Goal: Transaction & Acquisition: Subscribe to service/newsletter

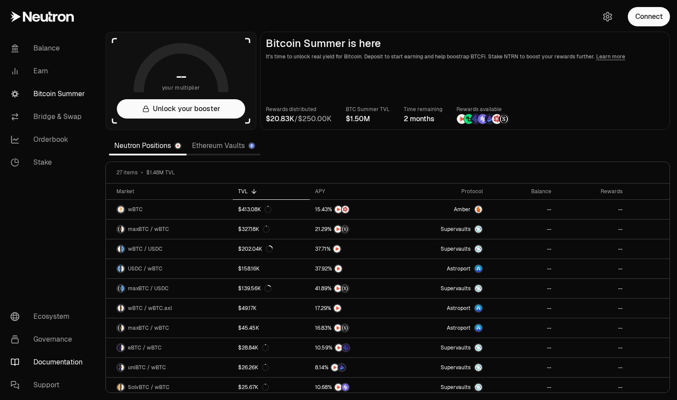
drag, startPoint x: 0, startPoint y: 0, endPoint x: 59, endPoint y: 360, distance: 365.3
click at [59, 360] on link "Documentation" at bounding box center [49, 362] width 91 height 23
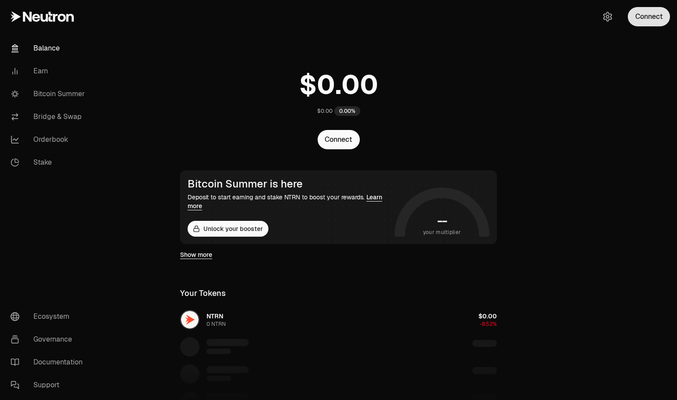
click at [650, 19] on button "Connect" at bounding box center [649, 16] width 42 height 19
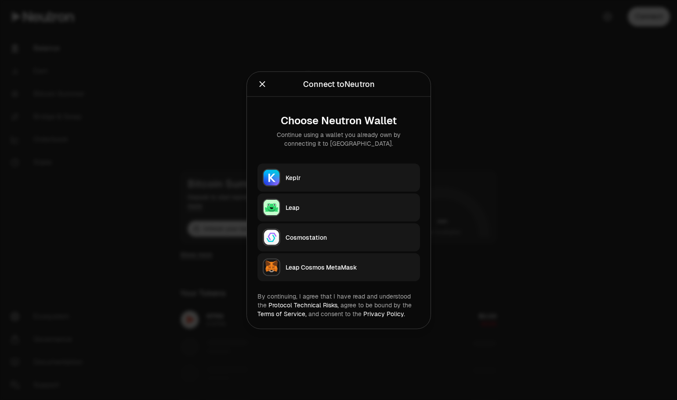
click at [314, 174] on div "Keplr" at bounding box center [350, 177] width 129 height 9
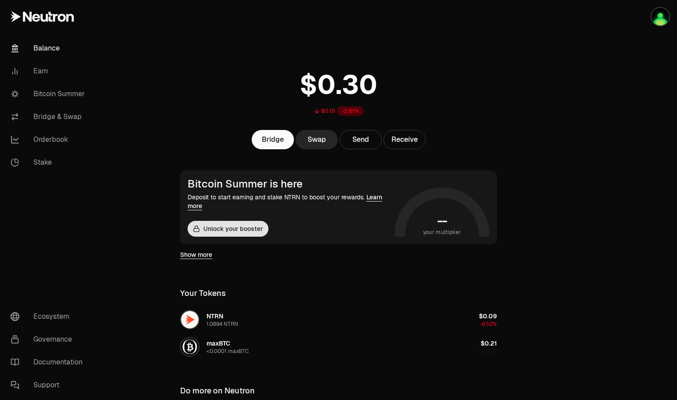
click at [232, 231] on button "Unlock your booster" at bounding box center [228, 229] width 81 height 16
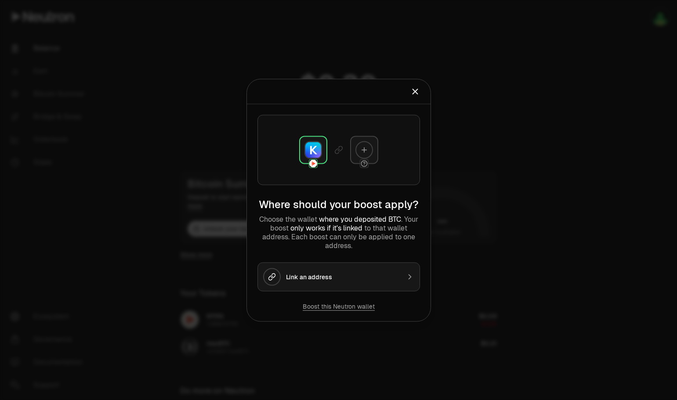
click at [300, 237] on p "Choose the wallet where you deposited BTC . Your boost only works if it's linke…" at bounding box center [339, 232] width 163 height 35
drag, startPoint x: 300, startPoint y: 237, endPoint x: 392, endPoint y: 236, distance: 91.4
click at [392, 236] on p "Choose the wallet where you deposited BTC . Your boost only works if it's linke…" at bounding box center [339, 232] width 163 height 35
click at [417, 91] on icon "Close" at bounding box center [416, 92] width 10 height 10
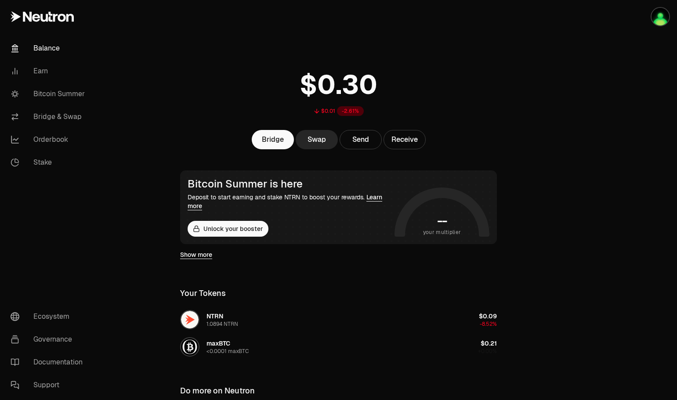
click at [201, 255] on link "Show more" at bounding box center [196, 255] width 32 height 9
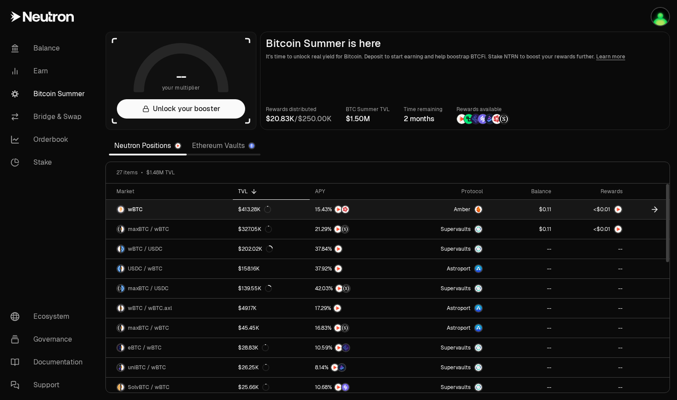
click at [609, 209] on span "1" at bounding box center [609, 210] width 2 height 7
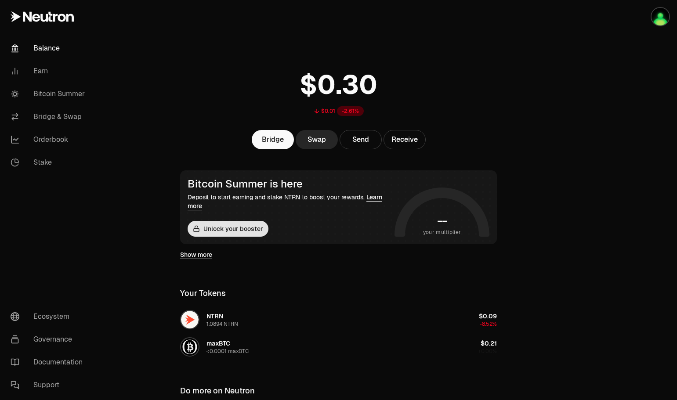
click at [245, 231] on button "Unlock your booster" at bounding box center [228, 229] width 81 height 16
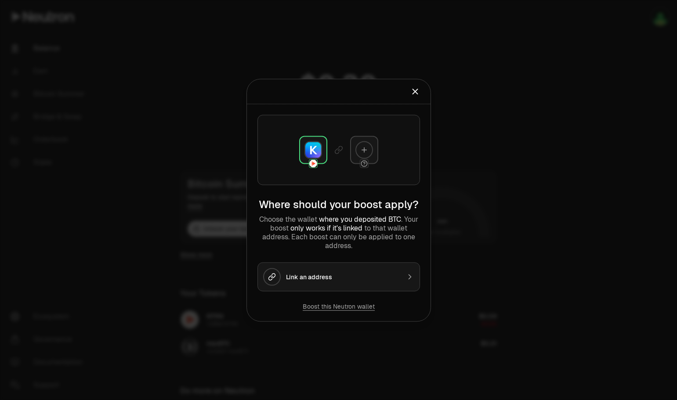
click at [335, 277] on div "Link an address" at bounding box center [343, 277] width 114 height 9
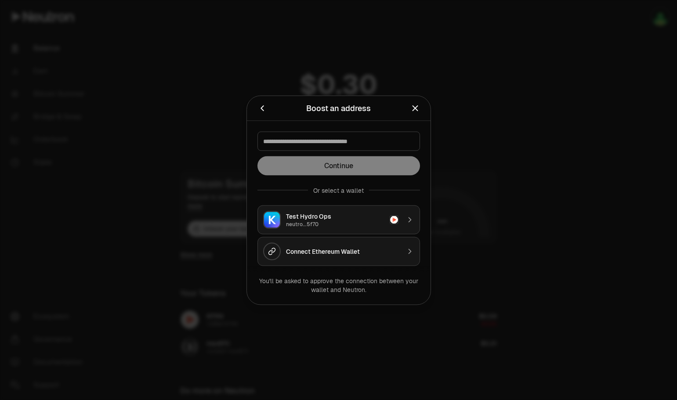
click at [342, 215] on div "Test Hydro Ops" at bounding box center [335, 216] width 98 height 9
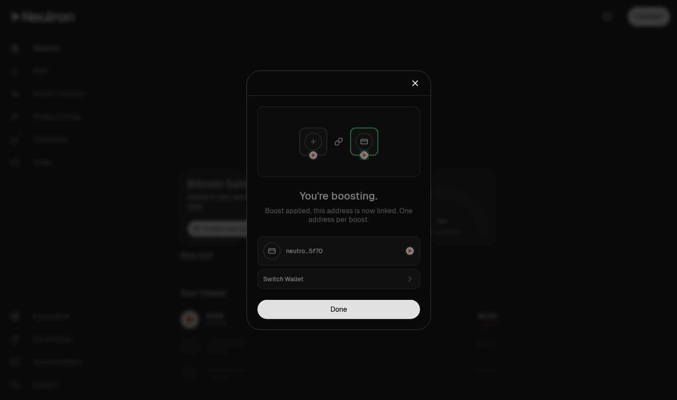
click at [349, 307] on button "Done" at bounding box center [339, 309] width 163 height 19
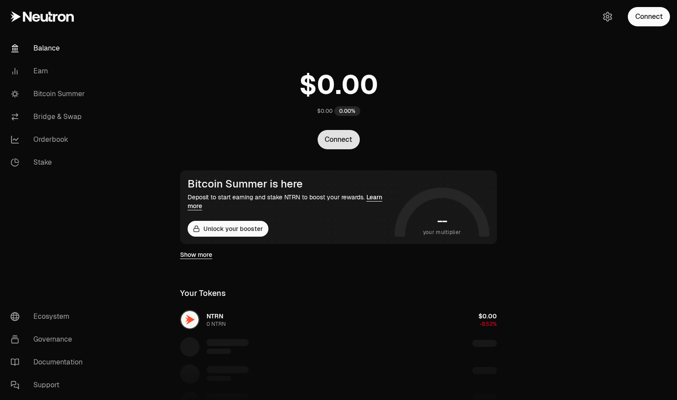
click at [341, 143] on button "Connect" at bounding box center [339, 139] width 42 height 19
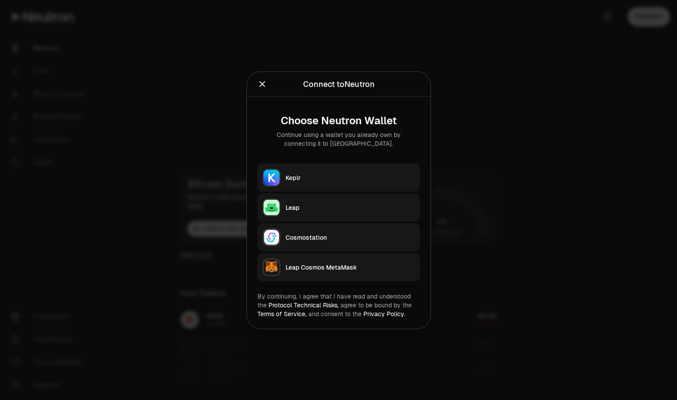
click at [296, 181] on div "Keplr" at bounding box center [350, 177] width 129 height 9
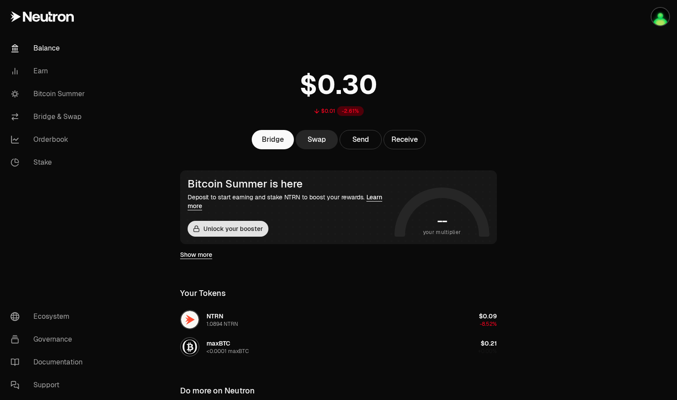
click at [236, 229] on button "Unlock your booster" at bounding box center [228, 229] width 81 height 16
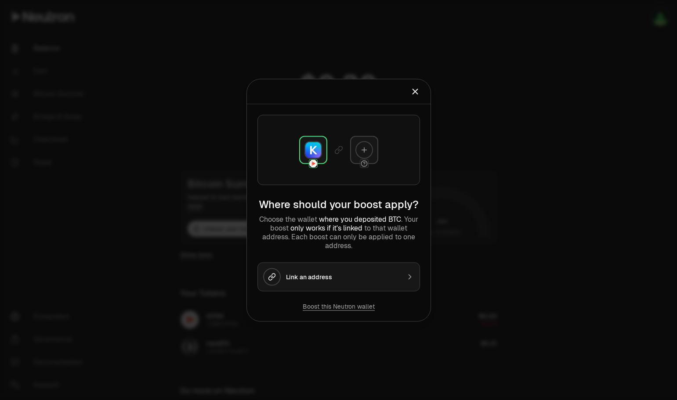
click at [319, 274] on div "Link an address" at bounding box center [343, 277] width 114 height 9
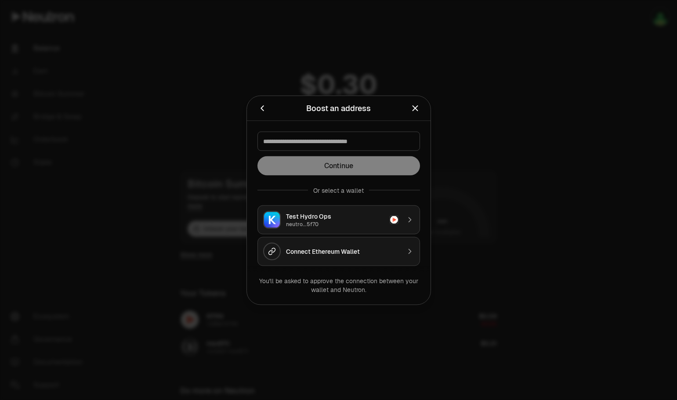
click at [319, 219] on div "Test Hydro Ops" at bounding box center [335, 216] width 98 height 9
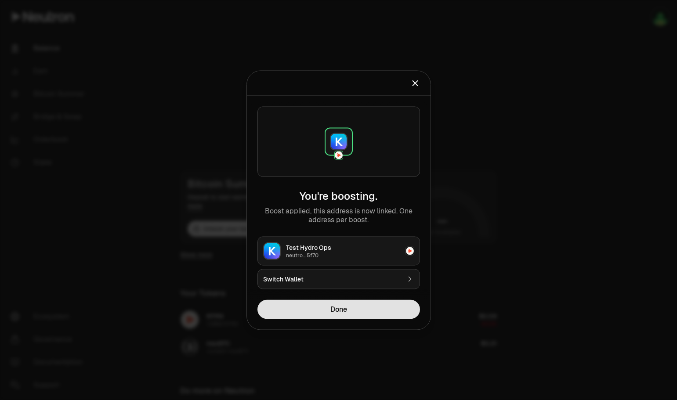
click at [338, 309] on button "Done" at bounding box center [339, 309] width 163 height 19
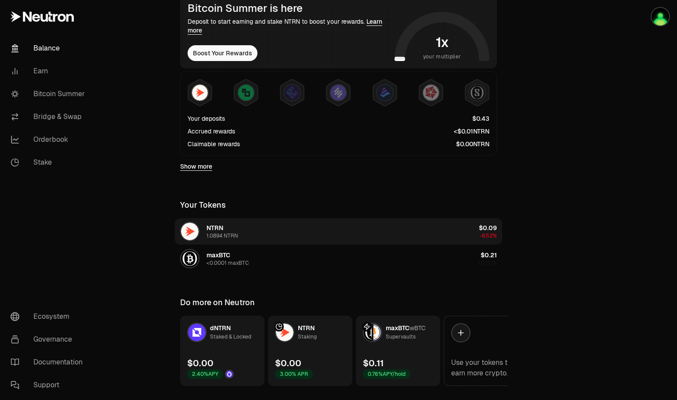
scroll to position [197, 0]
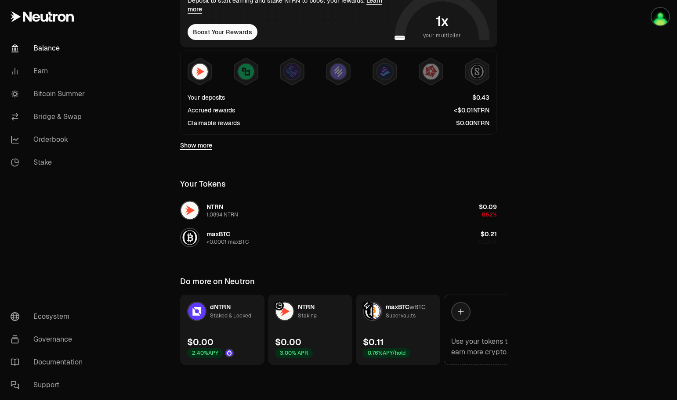
click at [309, 324] on link "NTRN Staking $0.00 3.00% APR" at bounding box center [310, 330] width 84 height 70
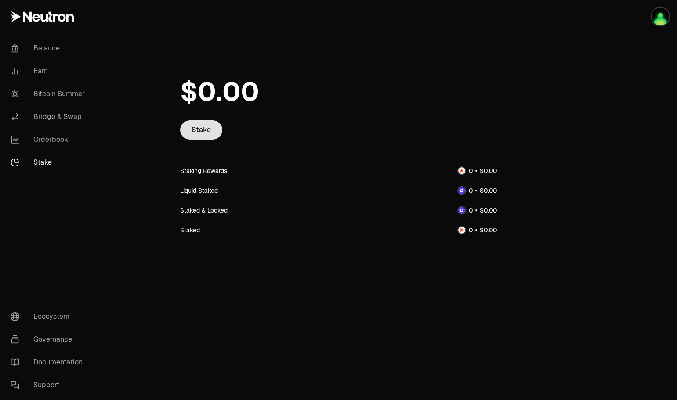
click at [207, 130] on link "Stake" at bounding box center [201, 129] width 42 height 19
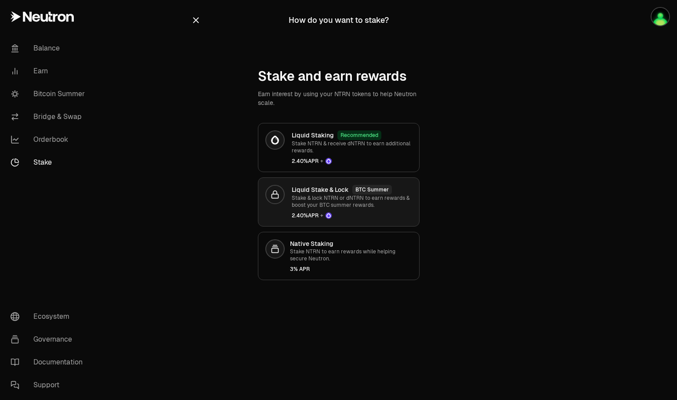
click at [349, 203] on p "Stake & lock NTRN or dNTRN to earn rewards & boost your BTC summer rewards." at bounding box center [352, 202] width 120 height 14
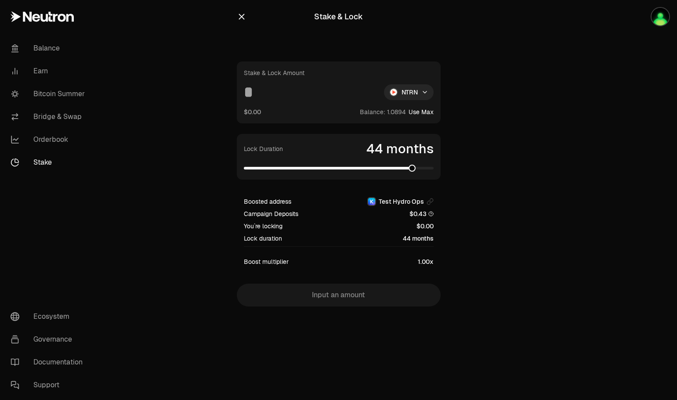
click at [415, 167] on span at bounding box center [412, 168] width 7 height 7
click at [302, 87] on input at bounding box center [310, 92] width 133 height 16
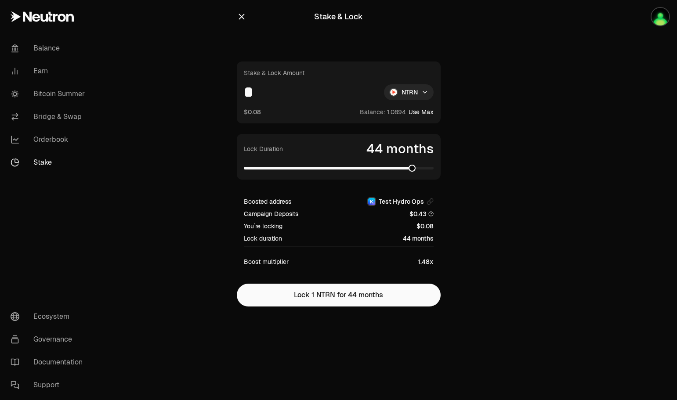
type input "*"
click at [313, 172] on span at bounding box center [312, 168] width 7 height 7
click at [316, 167] on span at bounding box center [316, 168] width 7 height 7
click at [174, 203] on section "Stake & Lock Stake & Lock Amount * NTRN $0.08 Balance: Use Max Lock Duration 19…" at bounding box center [339, 171] width 338 height 342
click at [318, 166] on span at bounding box center [319, 168] width 7 height 7
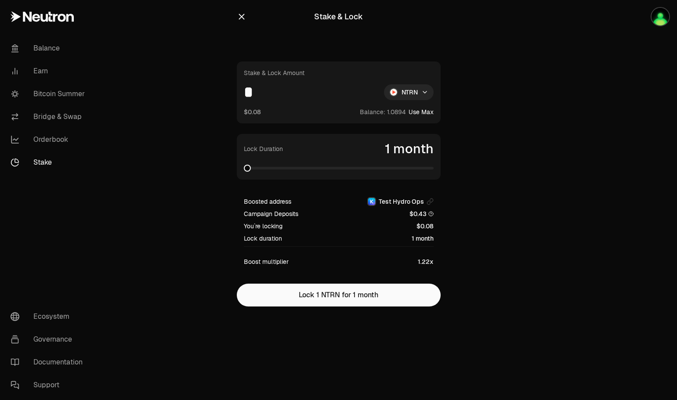
click at [244, 171] on span at bounding box center [247, 168] width 7 height 7
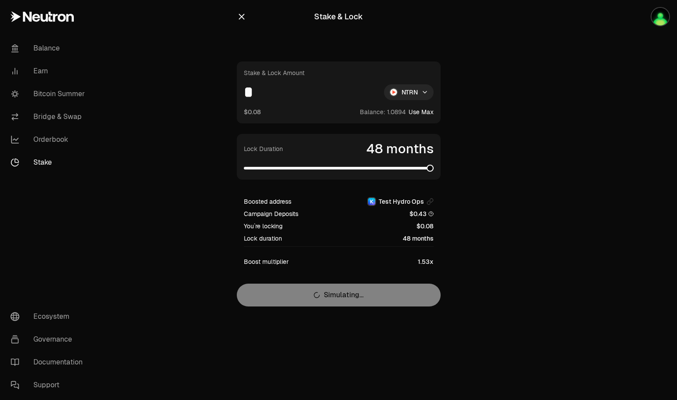
click at [434, 170] on span at bounding box center [430, 168] width 7 height 7
